Goal: Task Accomplishment & Management: Use online tool/utility

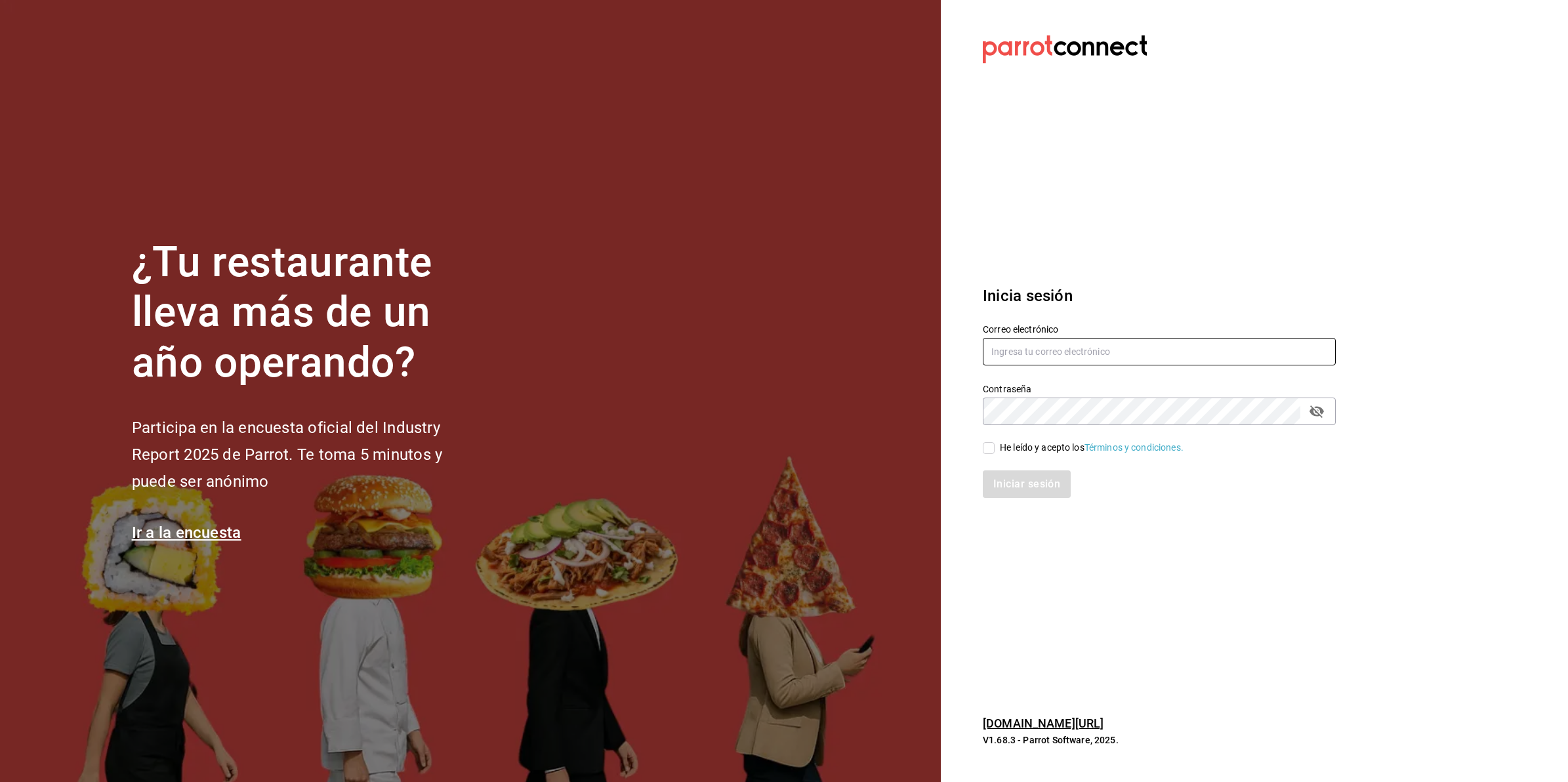
type input "abisalfacturacion@gmail.com"
click at [998, 450] on span "He leído y acepto los Términos y condiciones." at bounding box center [1089, 448] width 189 height 14
click at [995, 450] on input "He leído y acepto los Términos y condiciones." at bounding box center [989, 448] width 12 height 12
checkbox input "true"
click at [1022, 480] on button "Iniciar sesión" at bounding box center [1028, 484] width 90 height 28
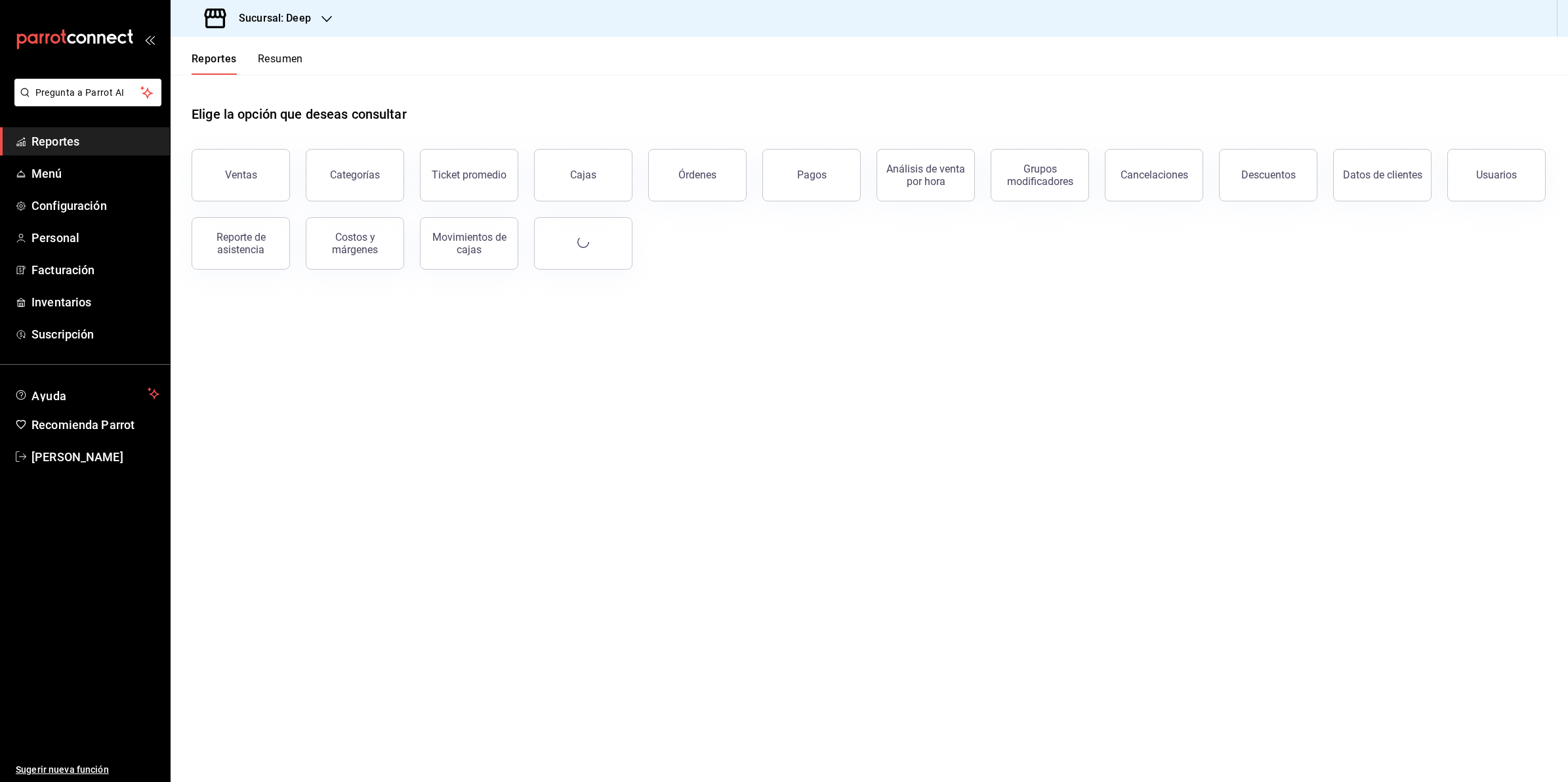
click at [332, 14] on div "Sucursal: Deep" at bounding box center [259, 18] width 156 height 37
click at [299, 121] on div "Market Abisal (Mty)" at bounding box center [269, 116] width 176 height 14
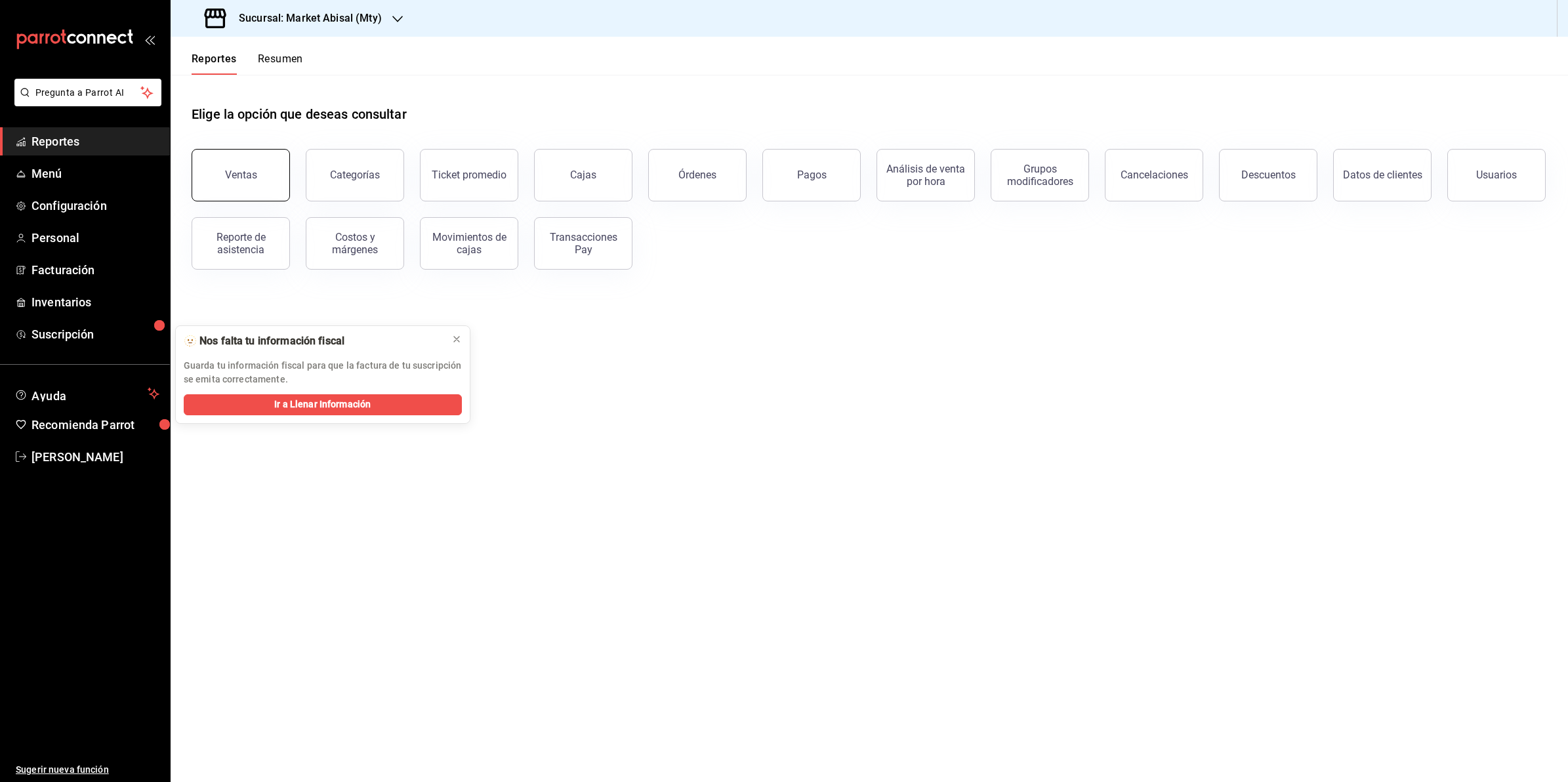
click at [193, 168] on div "Ventas" at bounding box center [233, 167] width 114 height 69
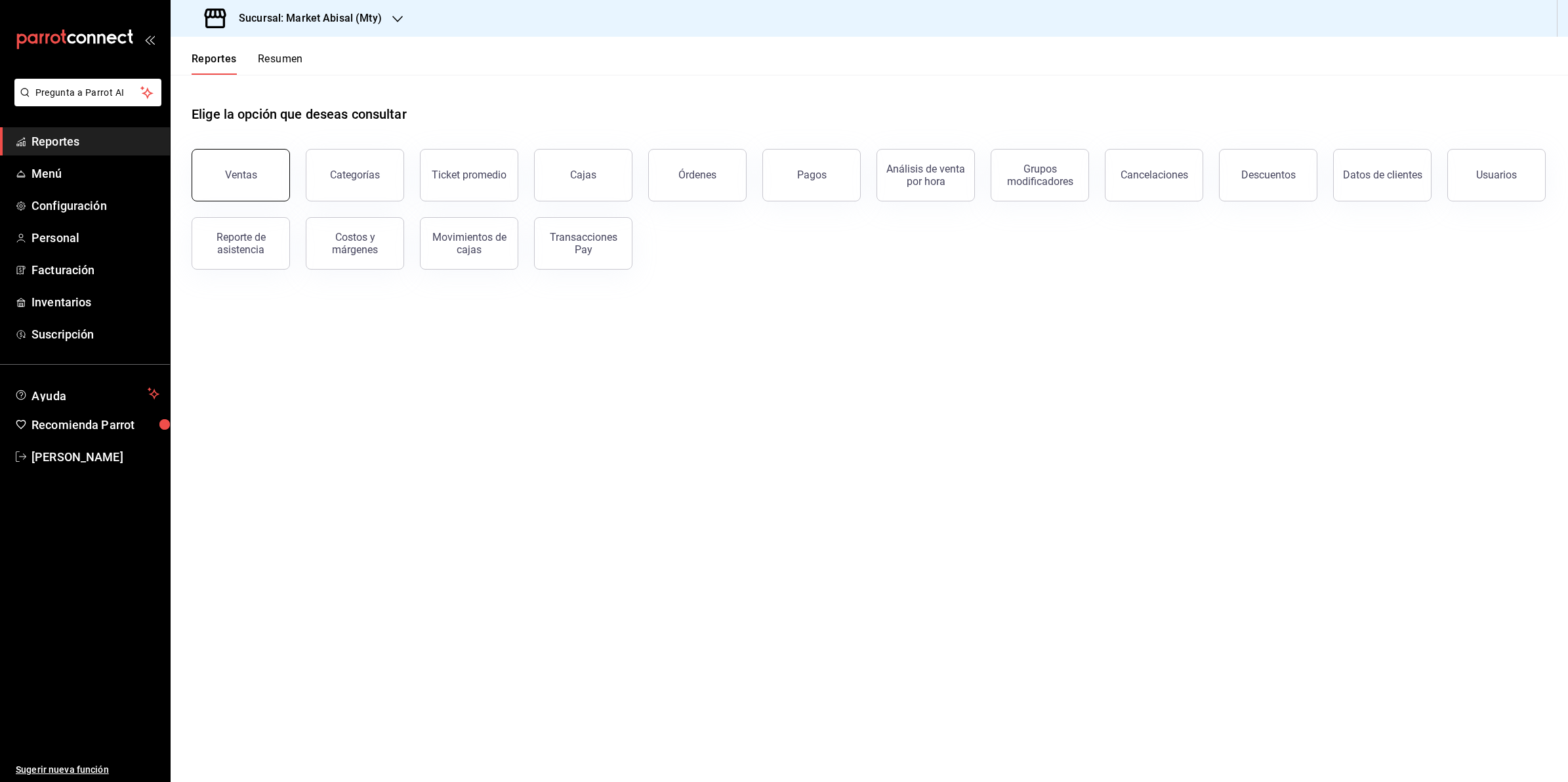
click at [250, 182] on button "Ventas" at bounding box center [240, 175] width 98 height 52
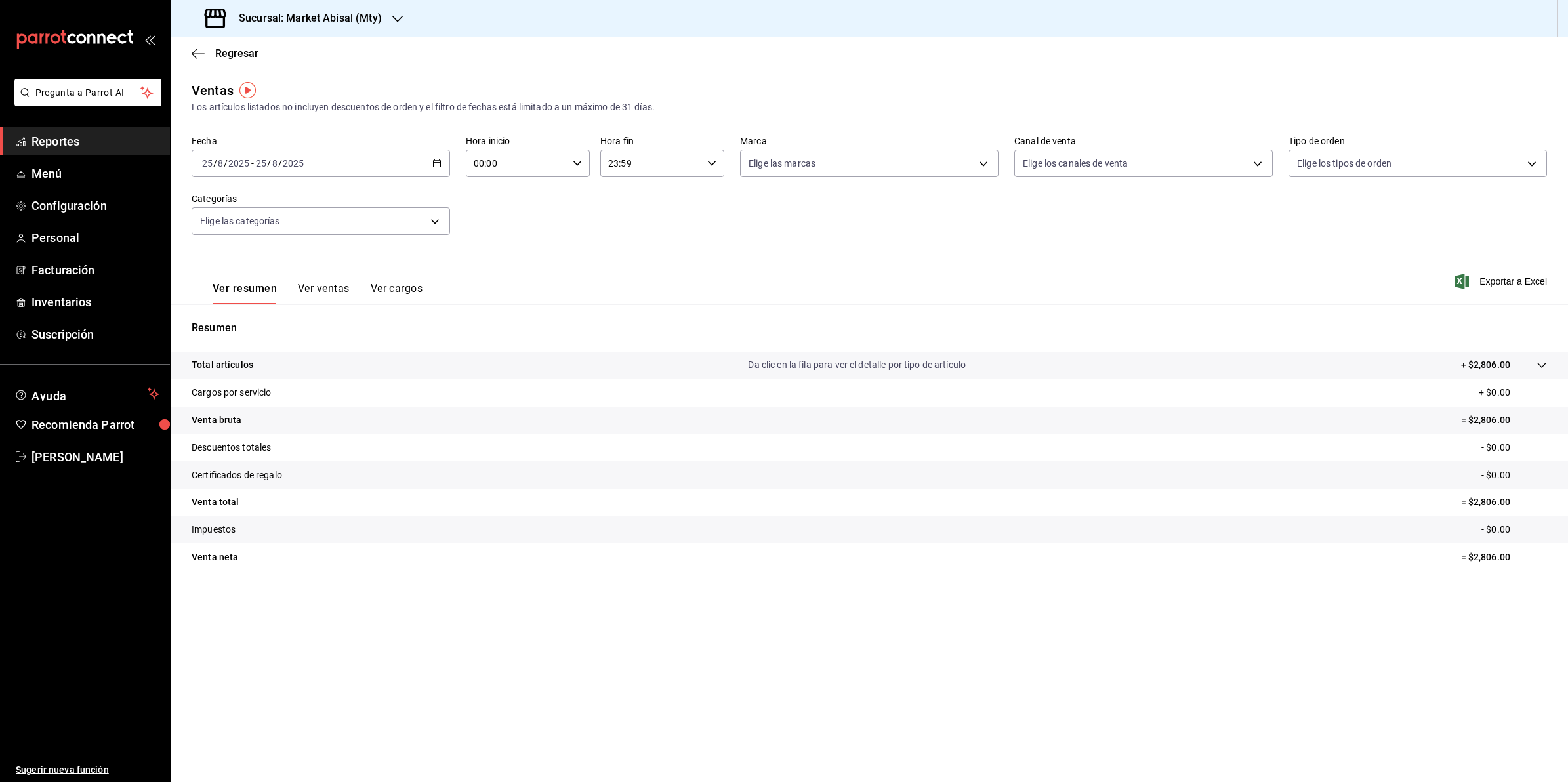
click at [434, 165] on icon "button" at bounding box center [437, 163] width 9 height 9
click at [296, 314] on span "Rango de fechas" at bounding box center [254, 321] width 102 height 14
click at [337, 343] on button "18" at bounding box center [343, 337] width 23 height 24
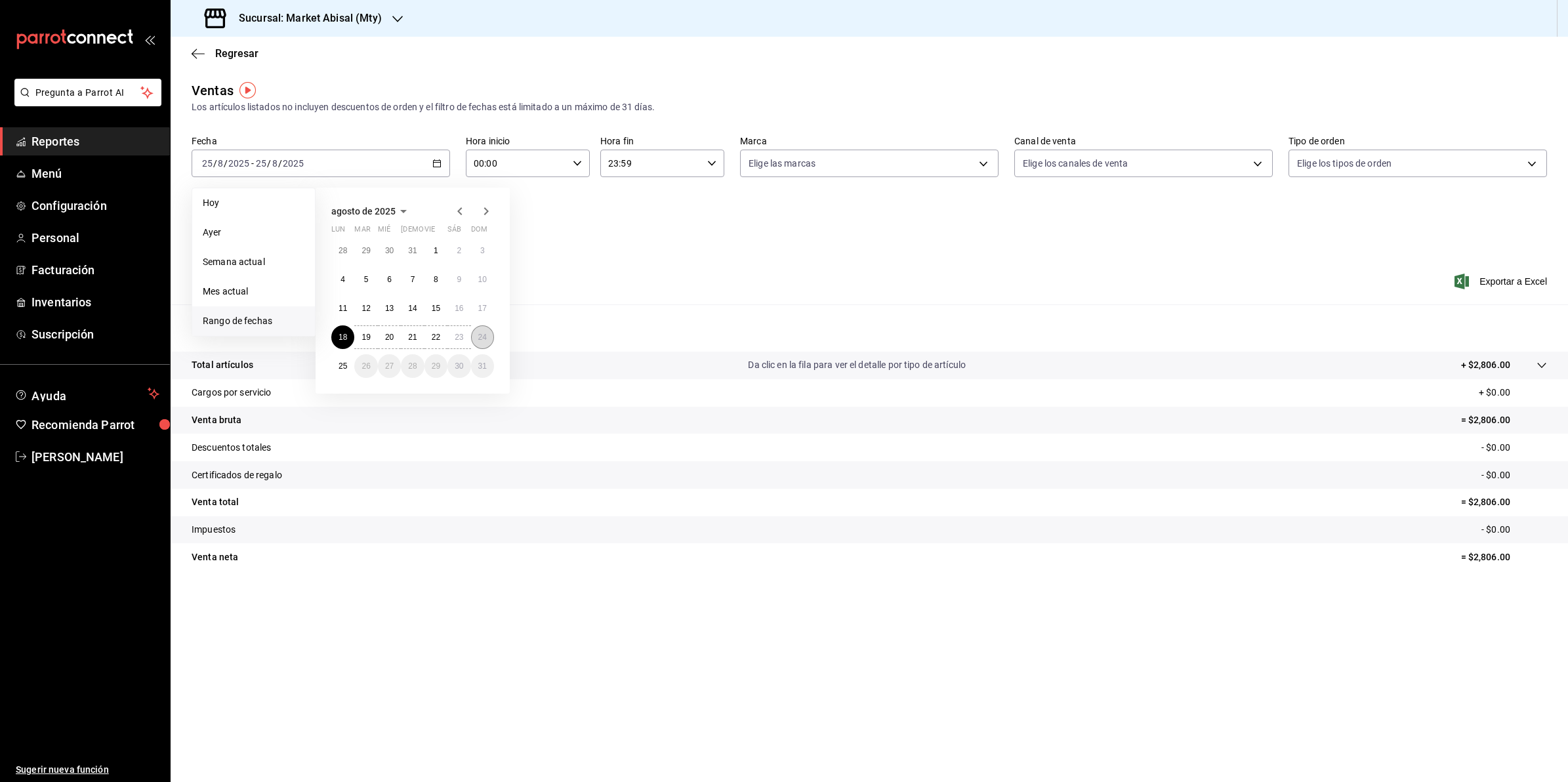
click at [489, 332] on button "24" at bounding box center [482, 337] width 23 height 24
